Goal: Information Seeking & Learning: Understand process/instructions

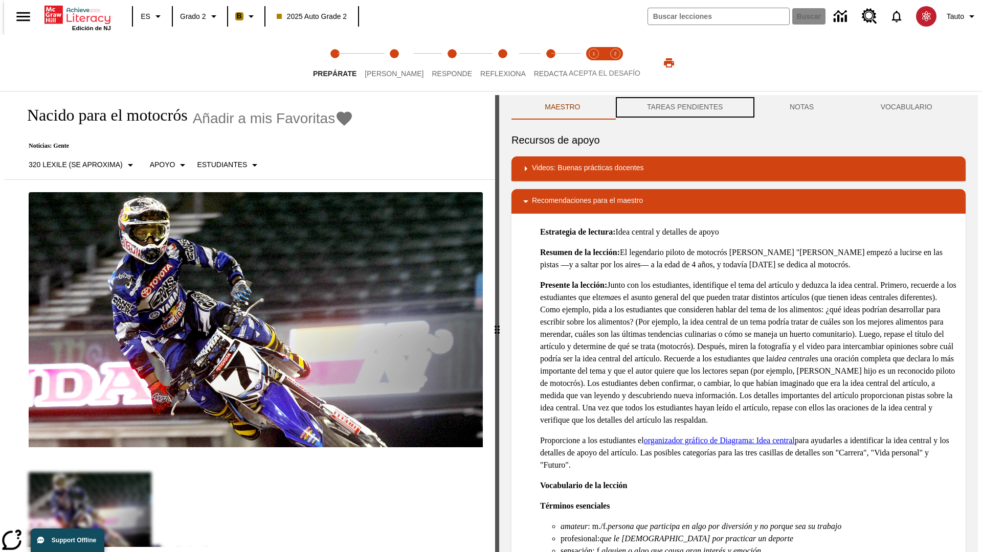
click at [684, 107] on button "TAREAS PENDIENTES" at bounding box center [685, 107] width 143 height 25
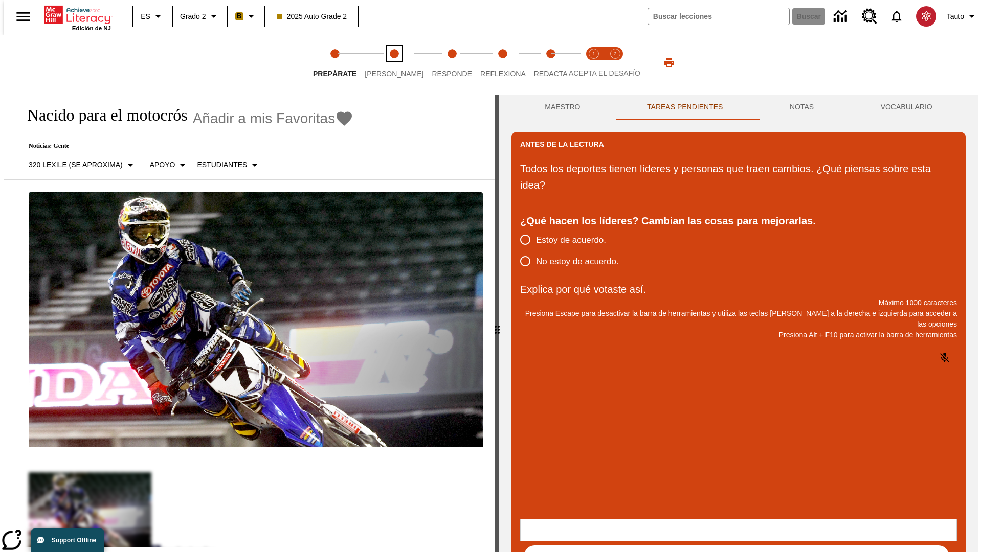
click at [386, 63] on span "Lee" at bounding box center [394, 69] width 59 height 18
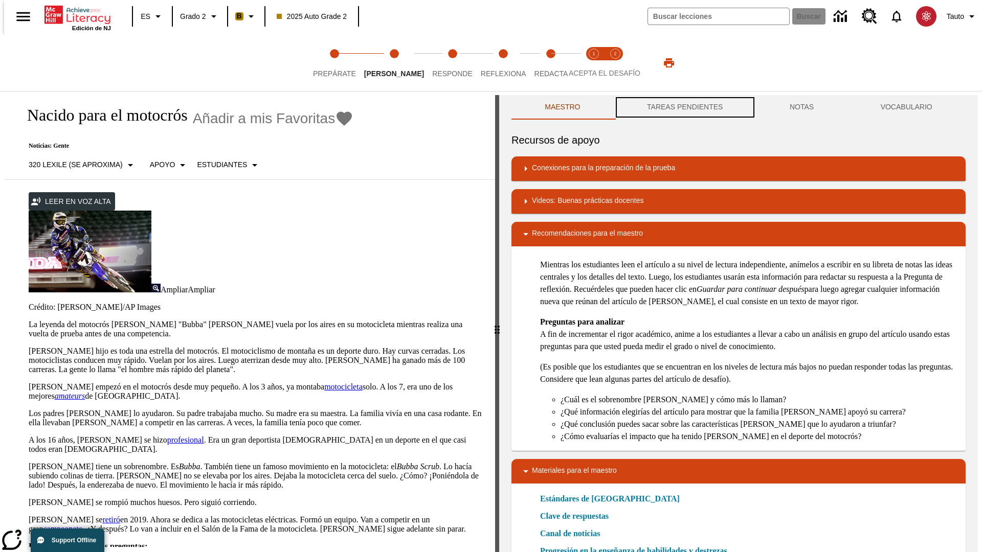
scroll to position [1, 0]
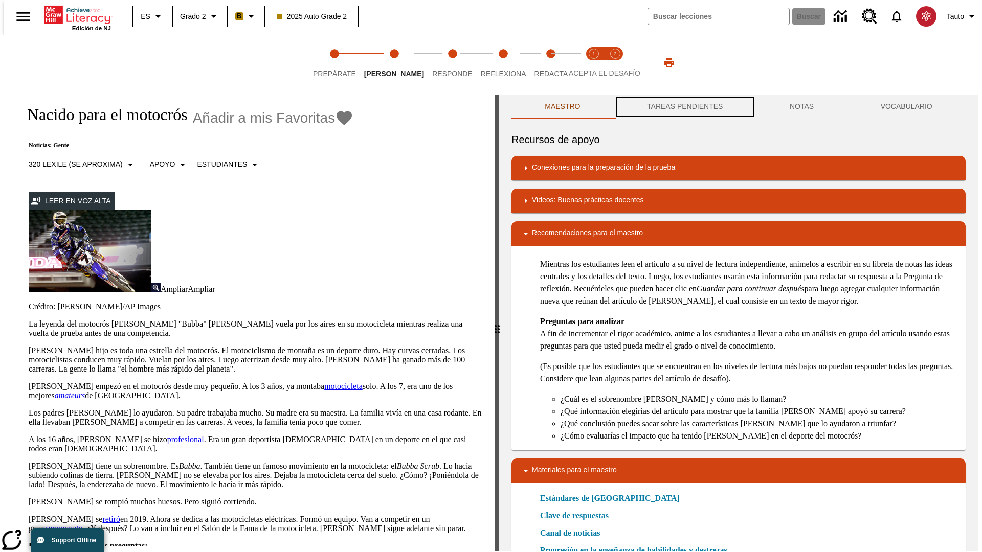
click at [684, 107] on button "TAREAS PENDIENTES" at bounding box center [685, 107] width 143 height 25
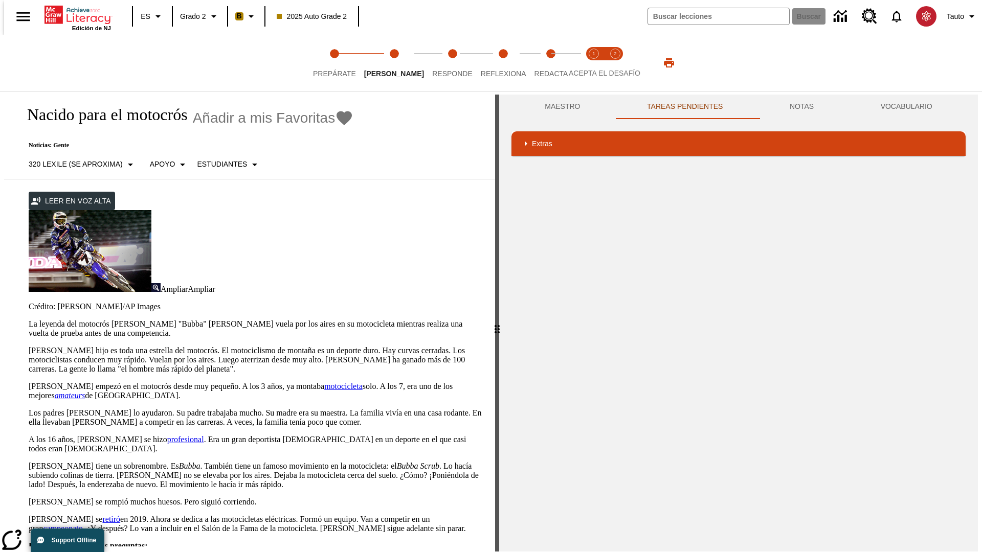
click at [29, 346] on p "James Stewart hijo es toda una estrella del motocrós. El motociclismo de montañ…" at bounding box center [256, 360] width 454 height 28
click at [0, 0] on div "Traducir" at bounding box center [0, 0] width 0 height 0
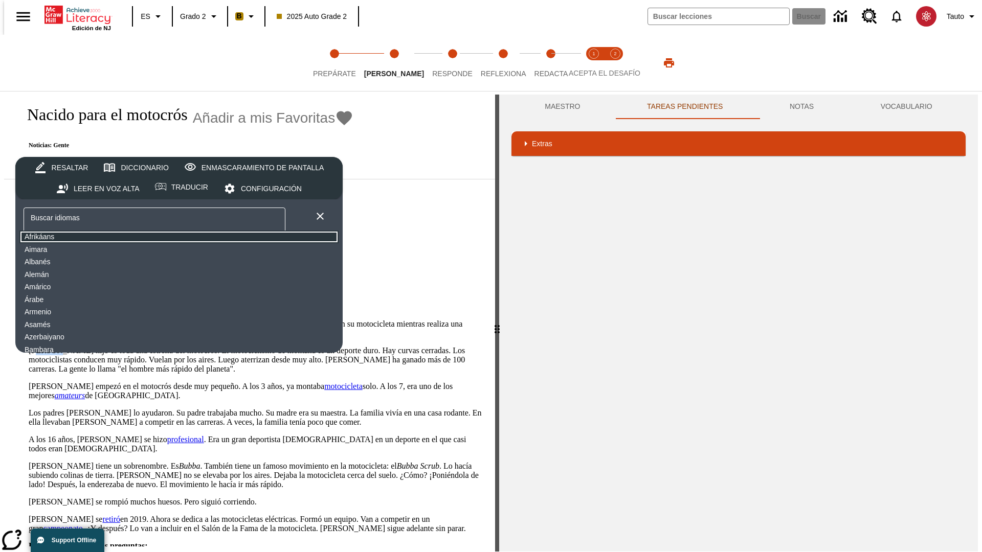
click at [100, 237] on button "Afrikáans" at bounding box center [178, 237] width 319 height 13
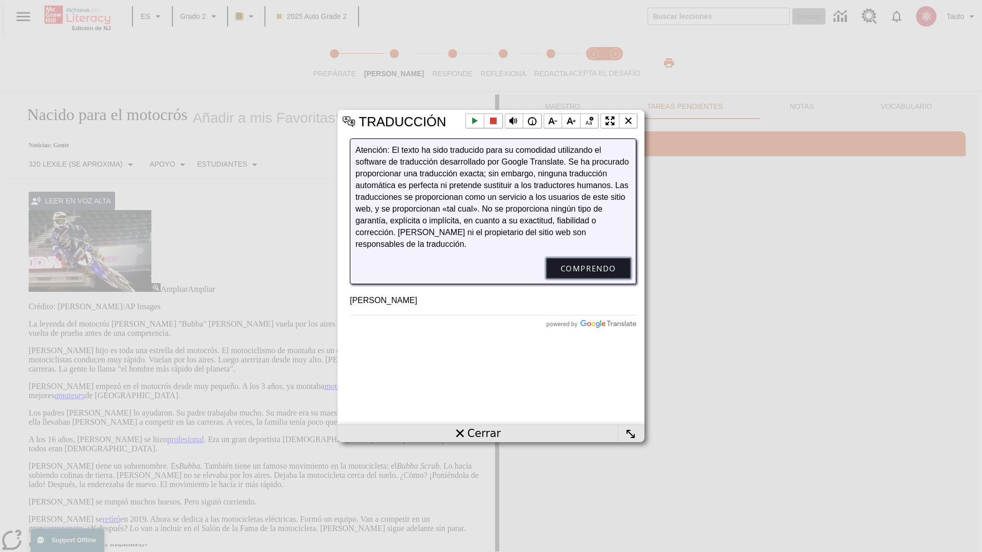
click at [588, 279] on button "Comprendo" at bounding box center [588, 268] width 84 height 20
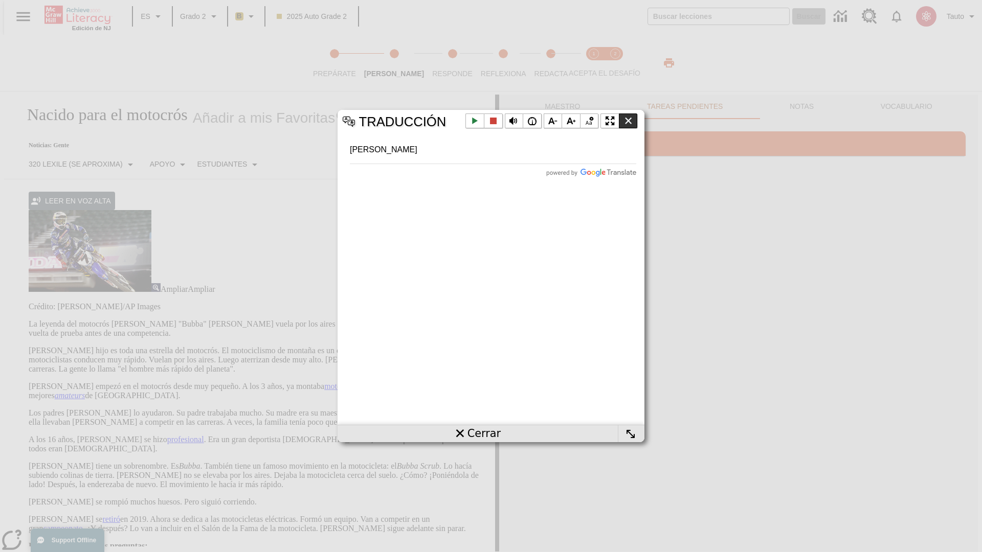
click at [628, 121] on li "Cerrar la ventana emergente" at bounding box center [628, 121] width 19 height 15
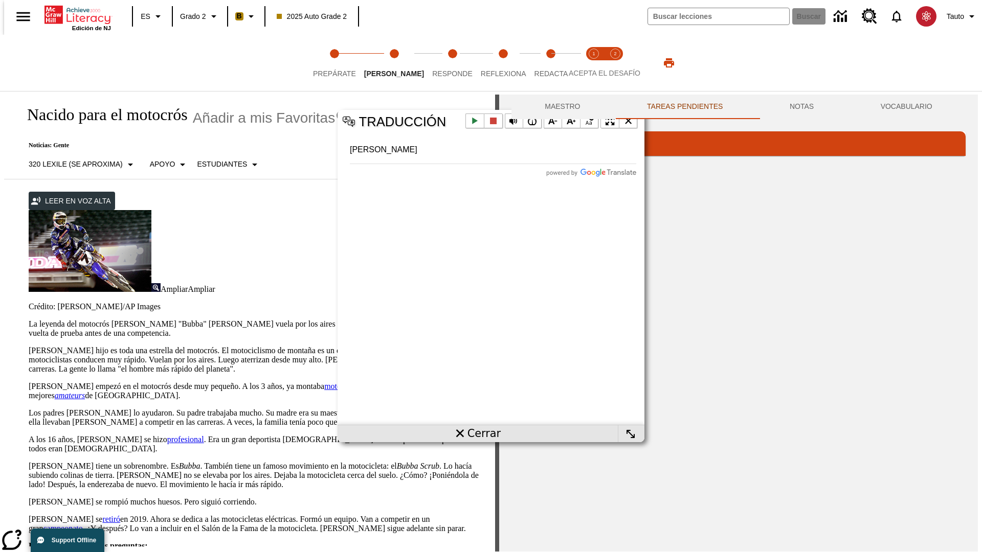
click at [29, 346] on p "James Stewart hijo es toda una estrella del motocrós. El motociclismo de montañ…" at bounding box center [256, 360] width 454 height 28
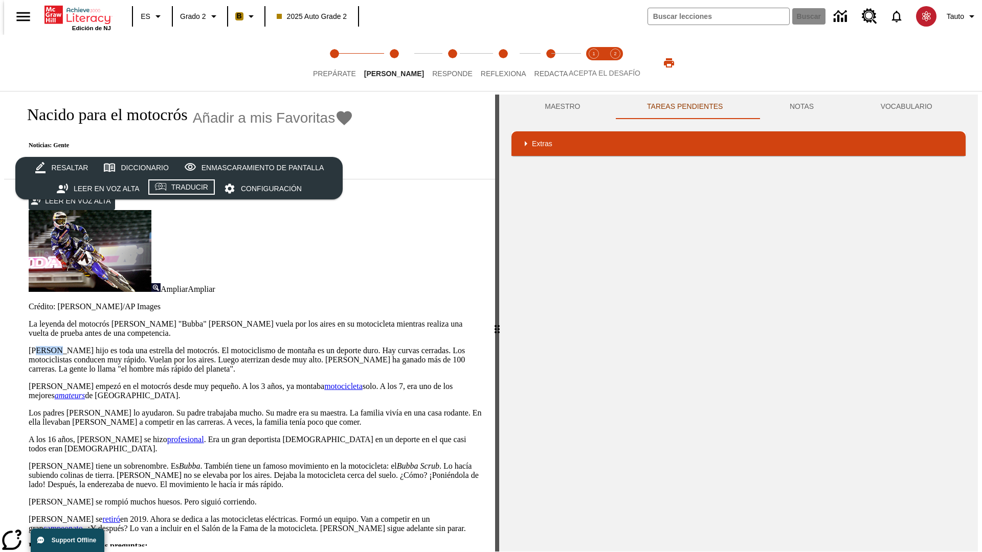
click at [182, 189] on div "Traducir" at bounding box center [189, 187] width 37 height 13
